Goal: Information Seeking & Learning: Learn about a topic

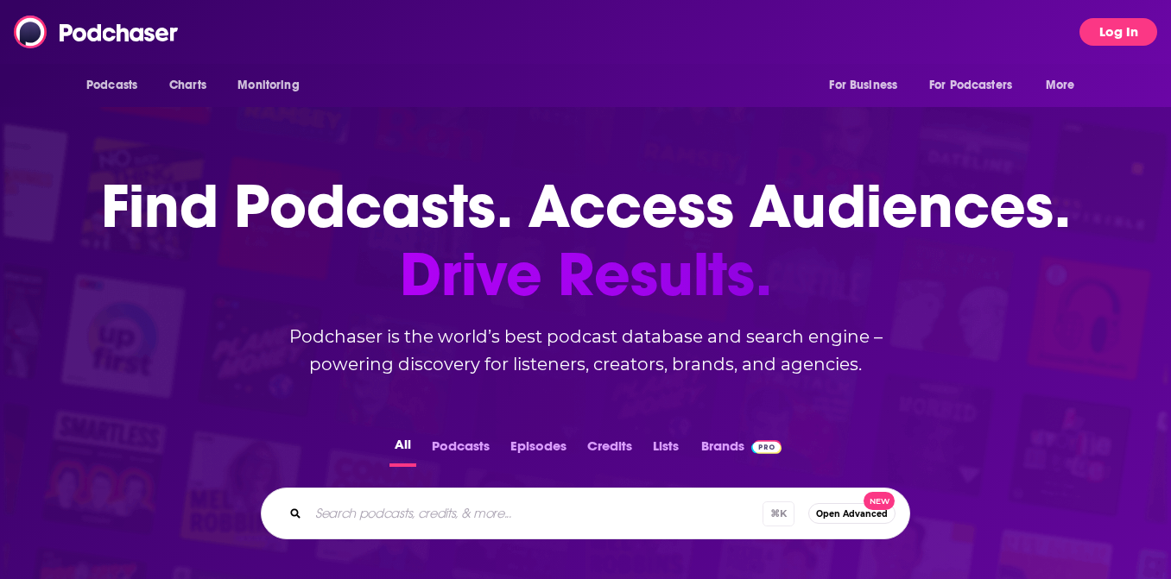
click at [1121, 34] on button "Log In" at bounding box center [1118, 32] width 78 height 28
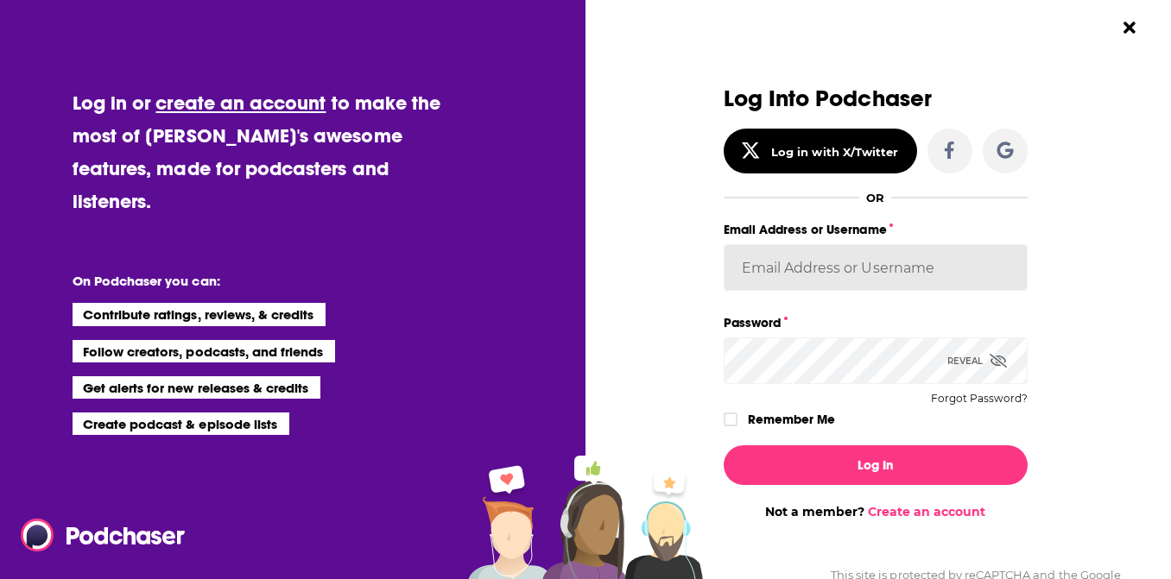
type input "[PERSON_NAME].[PERSON_NAME]"
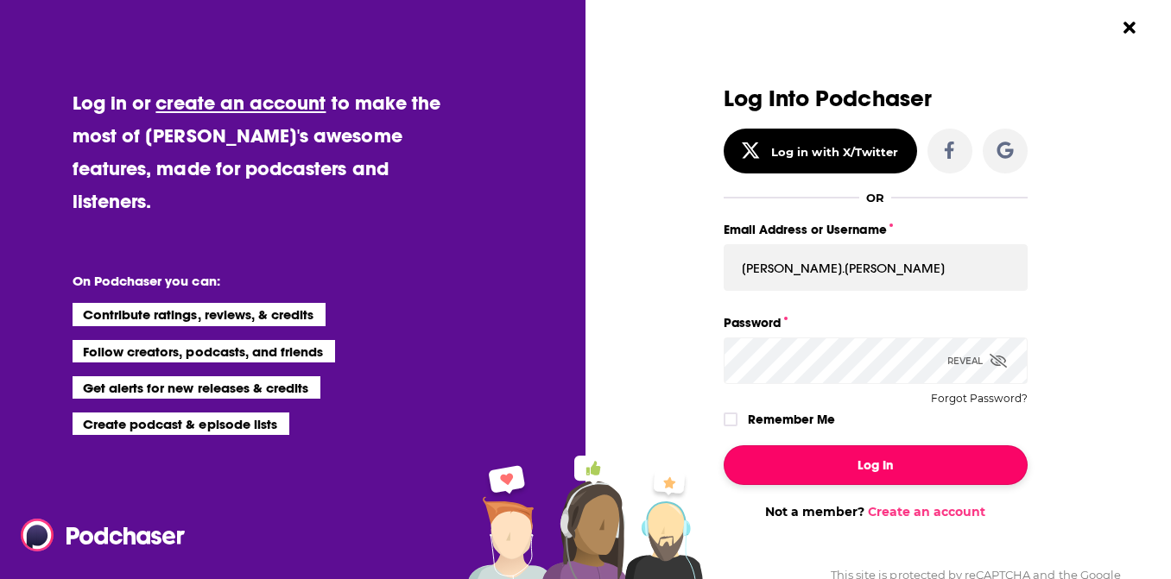
click at [889, 463] on button "Log In" at bounding box center [875, 465] width 304 height 40
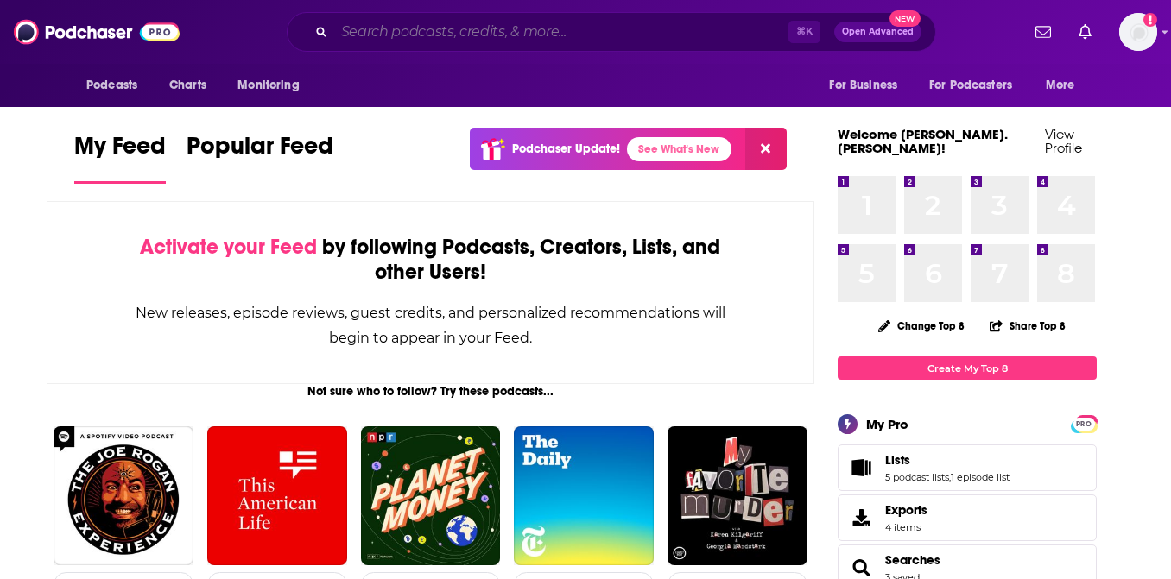
click at [553, 31] on input "Search podcasts, credits, & more..." at bounding box center [561, 32] width 454 height 28
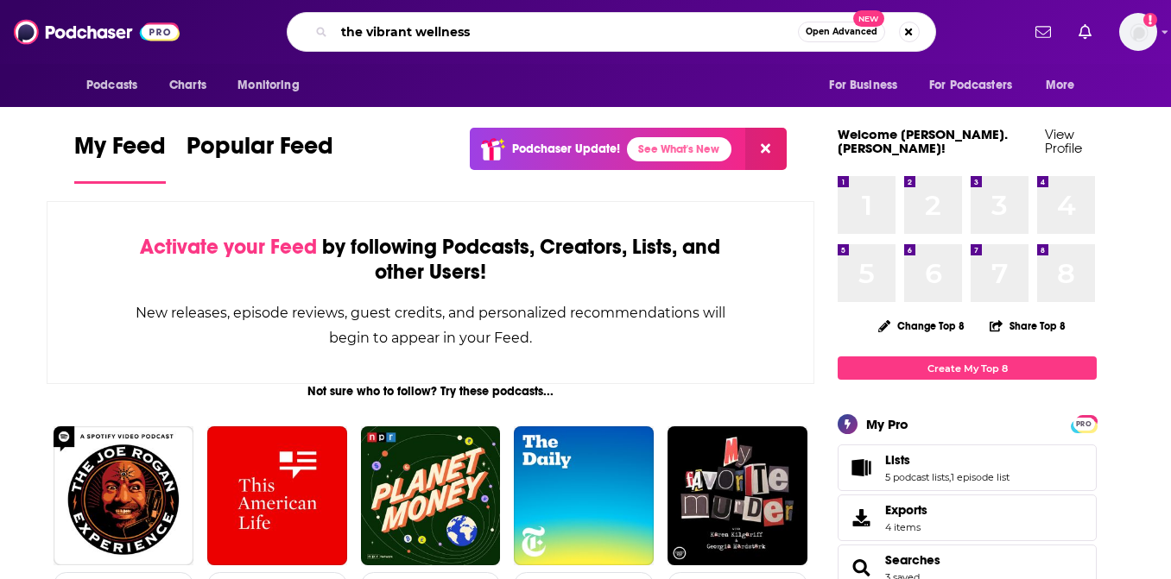
type input "the vibrant wellness"
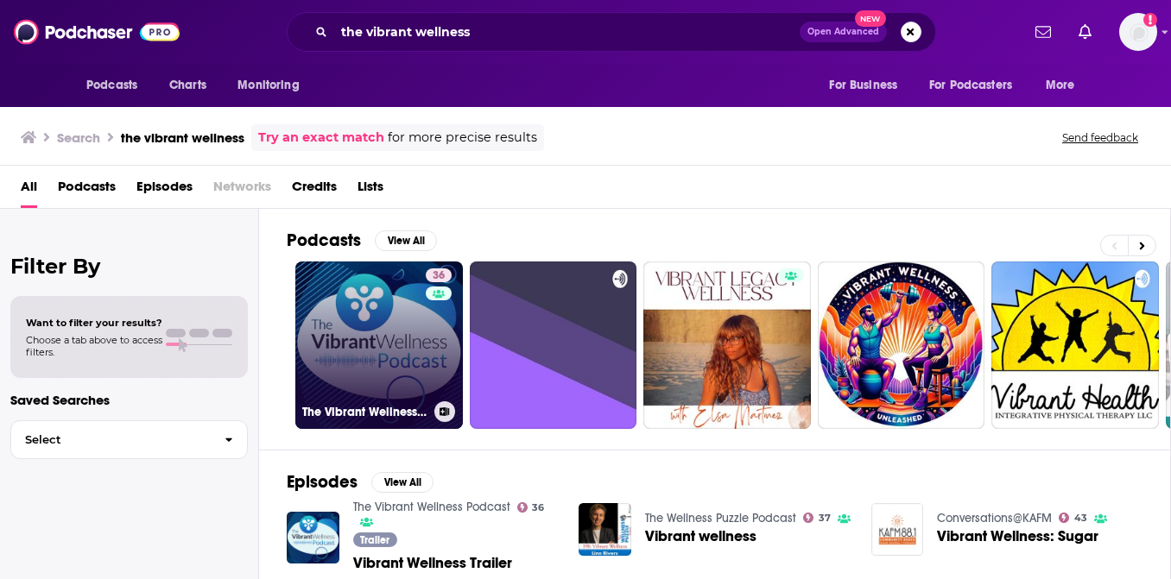
click at [344, 339] on link "36 The Vibrant Wellness Podcast" at bounding box center [378, 345] width 167 height 167
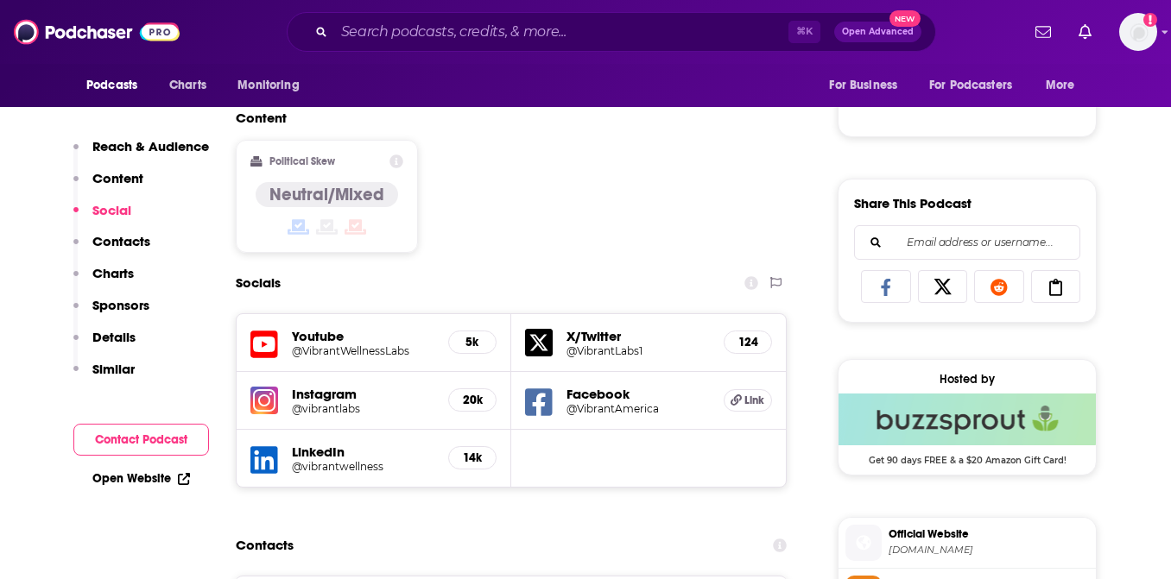
scroll to position [969, 0]
click at [335, 402] on h5 "@vibrantlabs" at bounding box center [363, 407] width 142 height 13
